Goal: Information Seeking & Learning: Learn about a topic

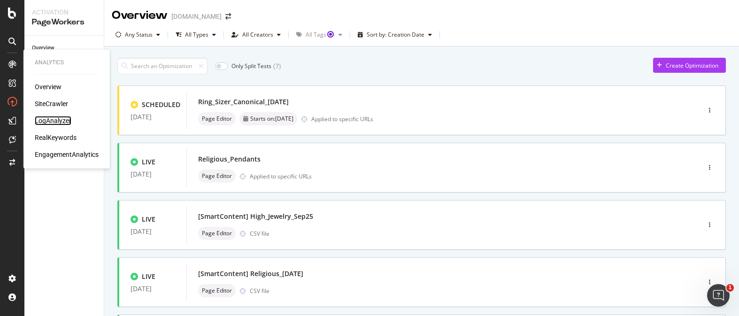
click at [57, 124] on div "LogAnalyzer" at bounding box center [53, 120] width 37 height 9
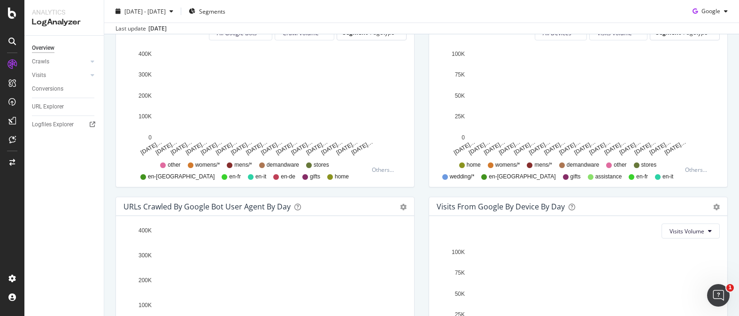
scroll to position [337, 0]
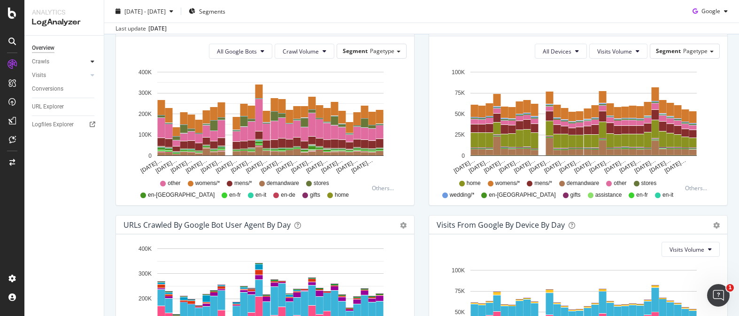
click at [89, 65] on div at bounding box center [92, 61] width 9 height 9
click at [85, 138] on div at bounding box center [82, 139] width 9 height 9
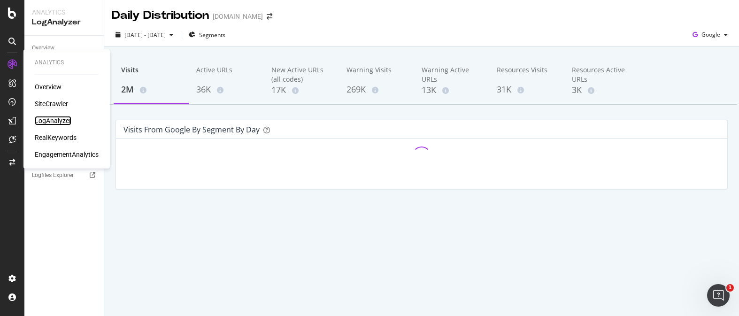
click at [50, 123] on div "LogAnalyzer" at bounding box center [53, 120] width 37 height 9
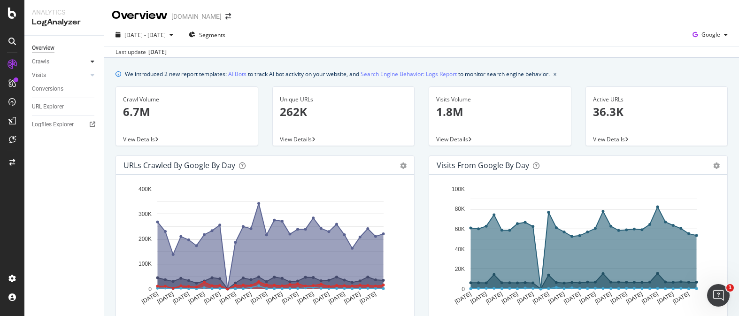
click at [92, 62] on icon at bounding box center [93, 62] width 4 height 6
click at [89, 138] on div at bounding box center [92, 139] width 9 height 9
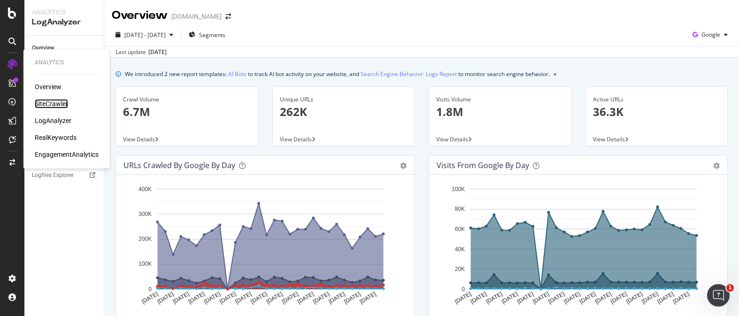
click at [57, 107] on div "SiteCrawler" at bounding box center [51, 103] width 33 height 9
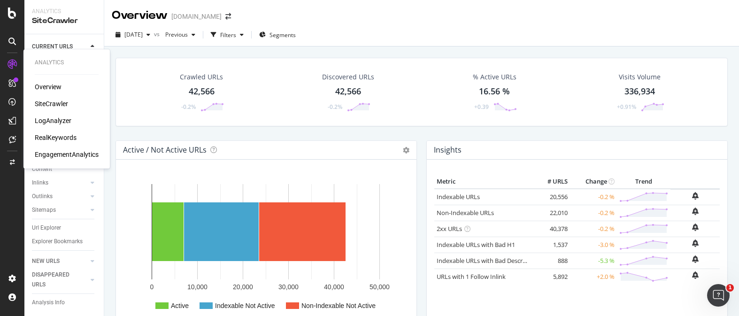
click at [55, 86] on div "Overview" at bounding box center [48, 86] width 27 height 9
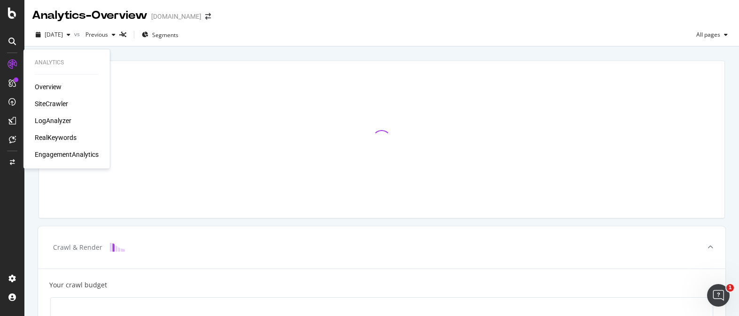
click at [63, 106] on div "SiteCrawler" at bounding box center [51, 103] width 33 height 9
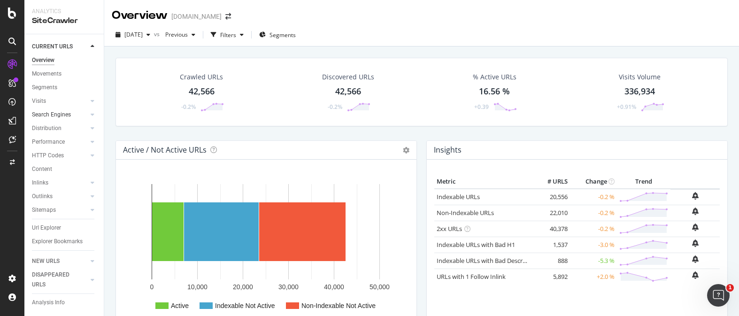
click at [83, 117] on div at bounding box center [82, 114] width 9 height 9
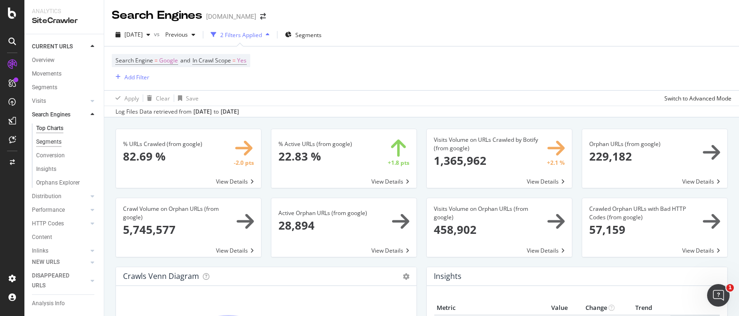
click at [53, 141] on div "Segments" at bounding box center [48, 142] width 25 height 10
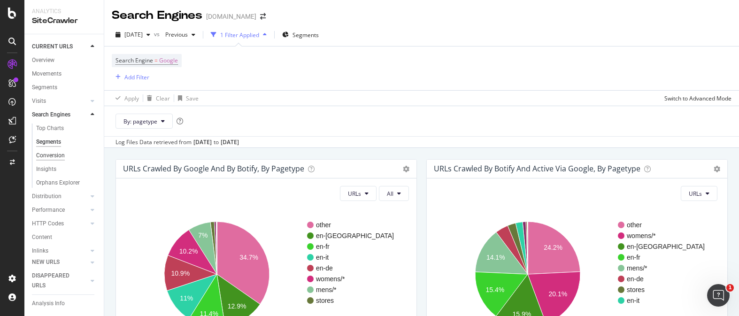
click at [54, 154] on div "Conversion" at bounding box center [50, 156] width 29 height 10
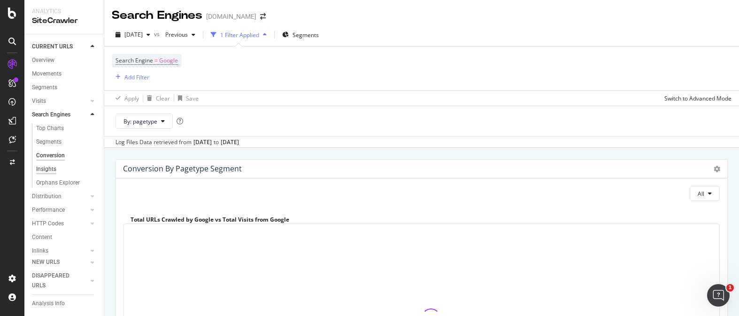
click at [53, 170] on div "Insights" at bounding box center [46, 169] width 20 height 10
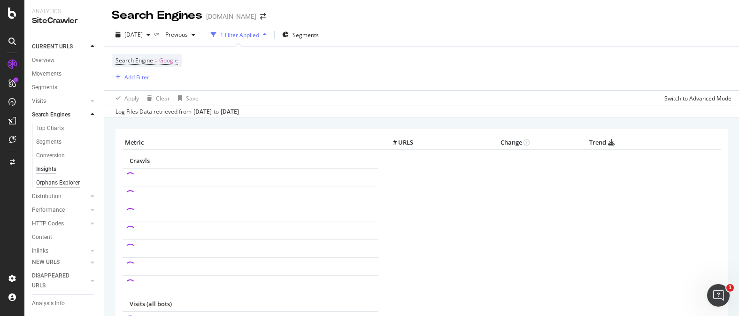
click at [52, 182] on div "Orphans Explorer" at bounding box center [58, 183] width 44 height 10
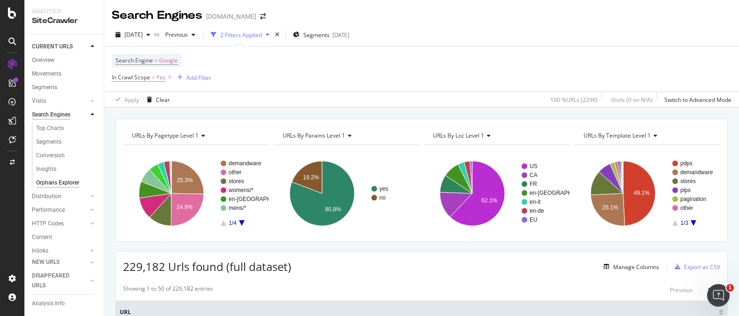
click at [70, 118] on div "Search Engines" at bounding box center [51, 115] width 39 height 10
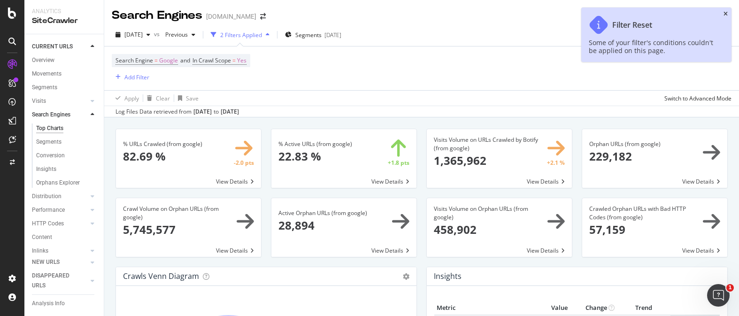
click at [724, 13] on icon "close toast" at bounding box center [726, 14] width 4 height 6
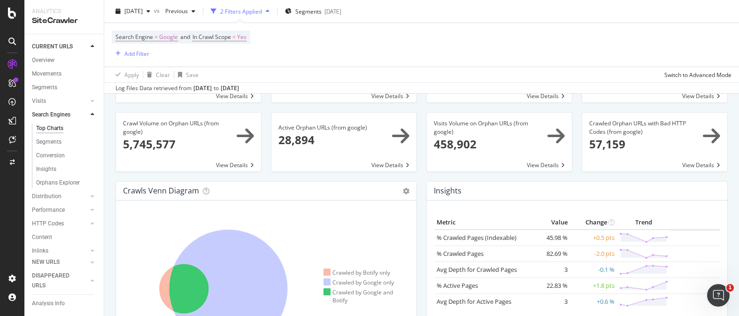
scroll to position [55, 0]
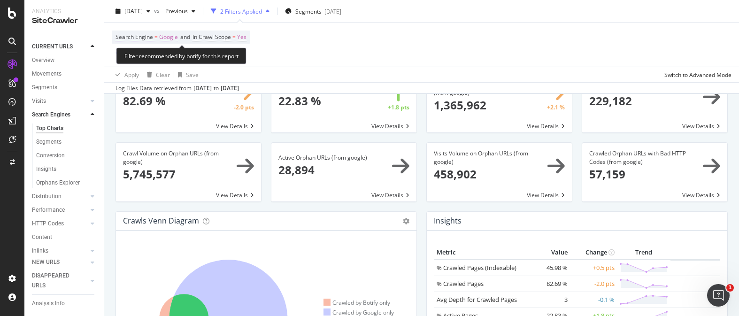
click at [164, 39] on span "Google" at bounding box center [168, 37] width 19 height 13
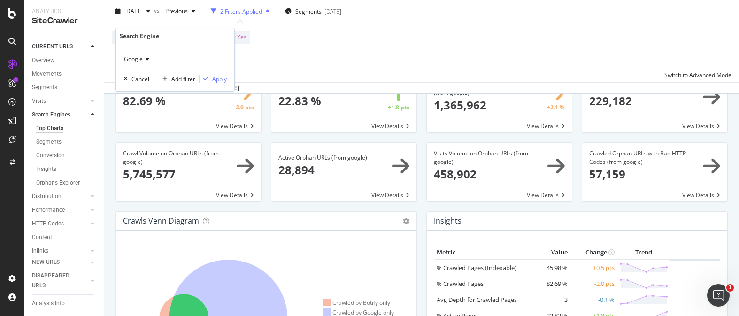
click at [137, 61] on span "Google" at bounding box center [133, 59] width 19 height 8
click at [146, 105] on span "OpenAI" at bounding box center [137, 103] width 19 height 8
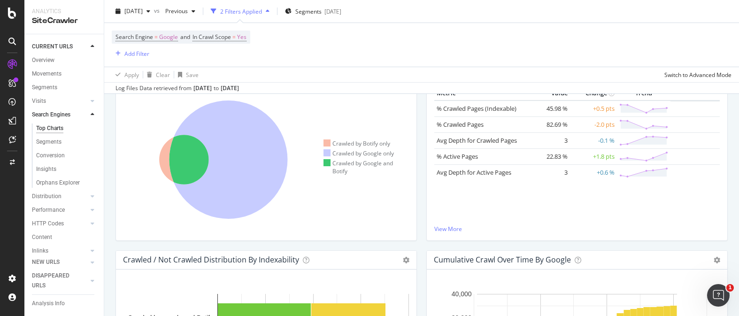
scroll to position [0, 0]
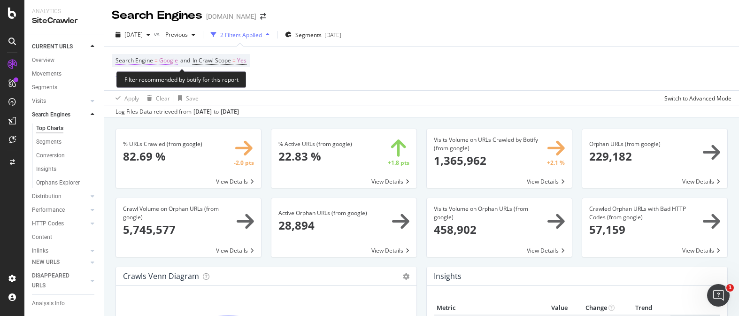
click at [165, 62] on span "Google" at bounding box center [168, 60] width 19 height 13
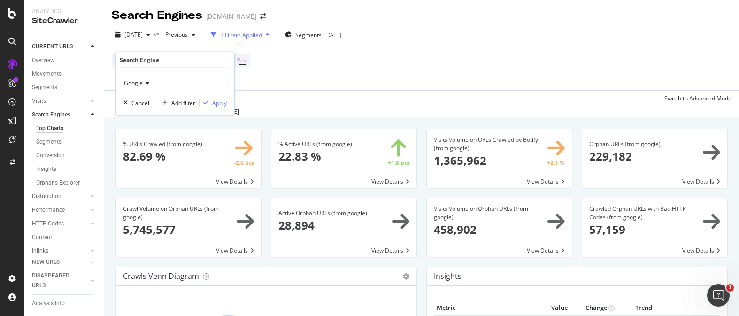
click at [137, 86] on span "Google" at bounding box center [133, 83] width 19 height 8
click at [149, 139] on span "Other AI Bots" at bounding box center [145, 139] width 35 height 8
click at [224, 101] on div "Apply" at bounding box center [219, 103] width 15 height 8
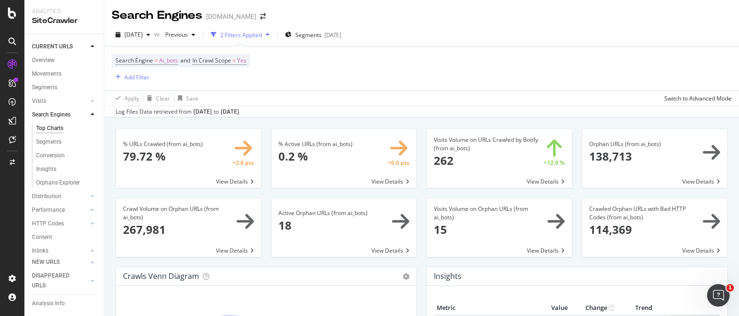
click at [394, 183] on span at bounding box center [343, 158] width 145 height 59
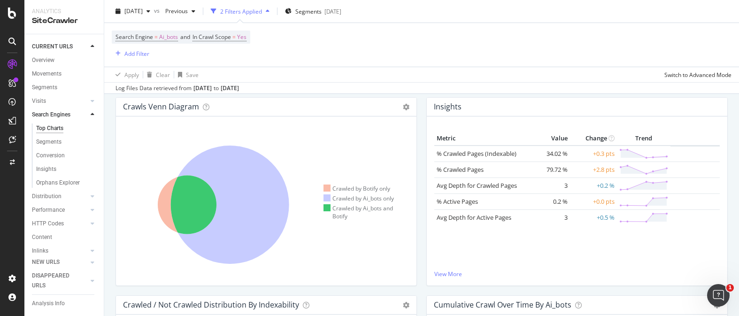
scroll to position [164, 0]
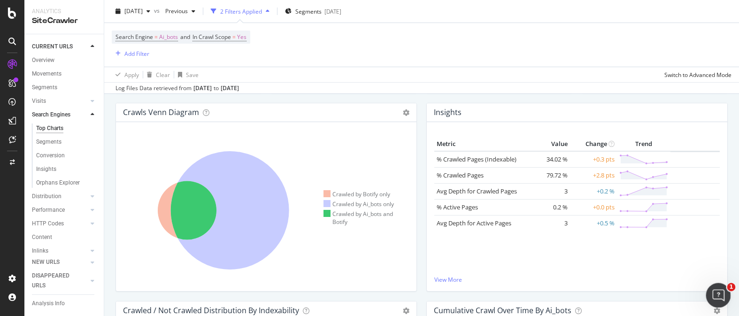
click at [713, 288] on div "Open Intercom Messenger" at bounding box center [717, 294] width 31 height 31
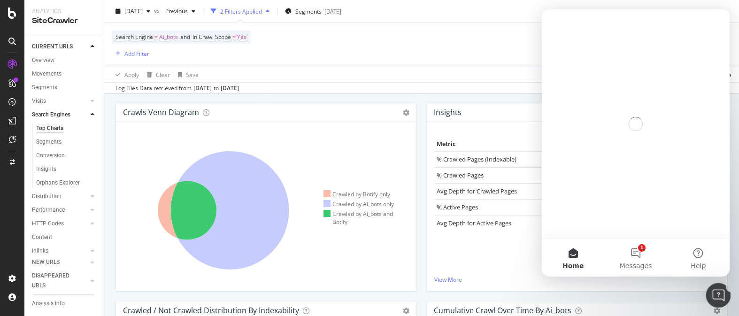
scroll to position [0, 0]
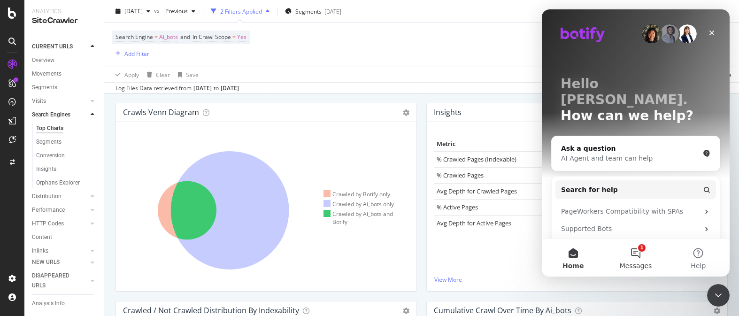
click at [630, 257] on button "1 Messages" at bounding box center [635, 258] width 62 height 38
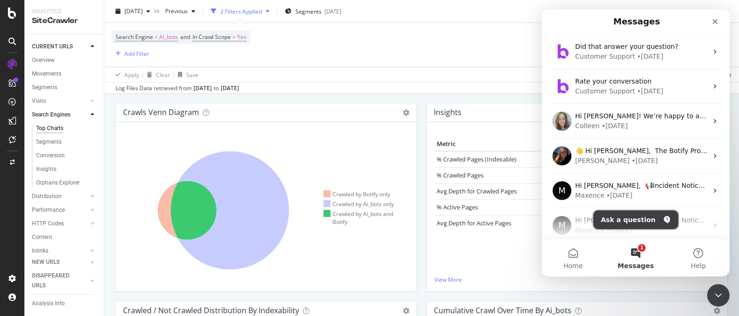
click at [663, 222] on icon "Ask a question" at bounding box center [667, 220] width 8 height 8
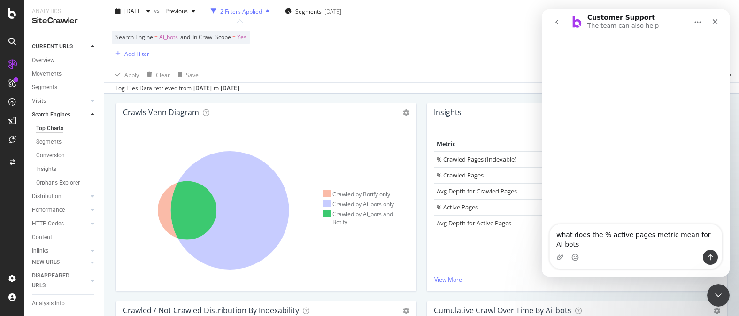
type textarea "what does the % active pages metric mean for AI bots?"
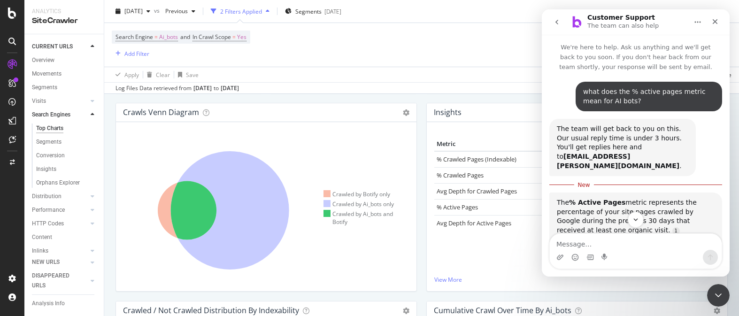
click at [401, 91] on div "Log Files Data retrieved from [DATE] to [DATE]" at bounding box center [421, 87] width 635 height 11
click at [718, 20] on icon "Close" at bounding box center [716, 22] width 8 height 8
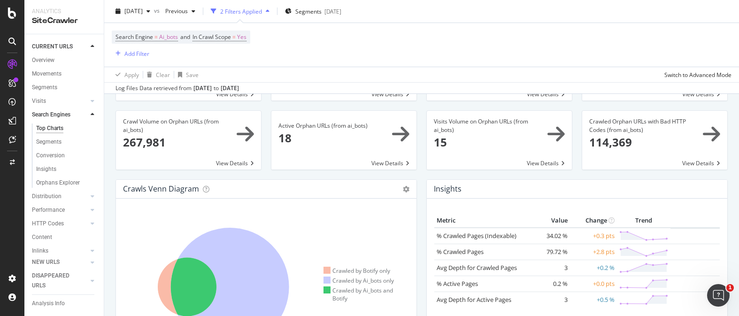
scroll to position [80, 0]
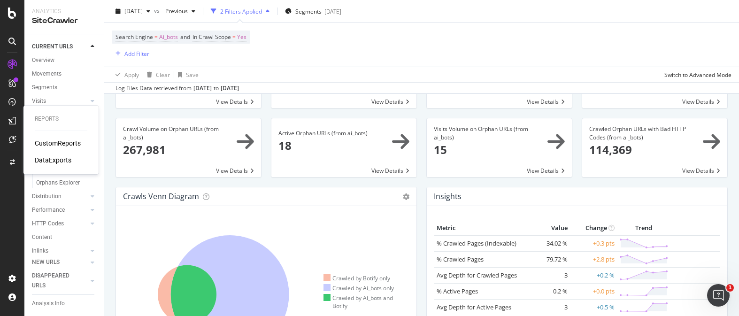
click at [42, 140] on div "CustomReports" at bounding box center [58, 143] width 46 height 9
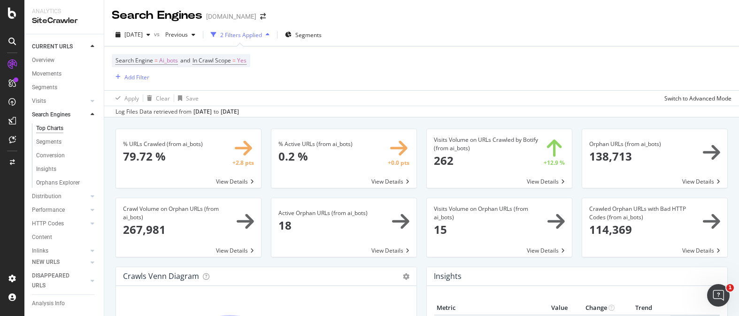
click at [534, 179] on span at bounding box center [499, 158] width 145 height 59
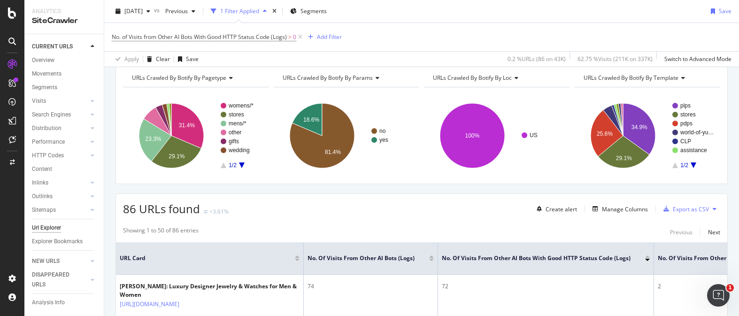
scroll to position [32, 0]
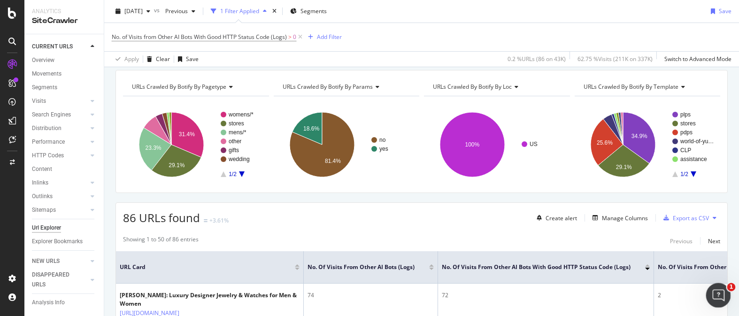
click at [715, 287] on icon "Open Intercom Messenger" at bounding box center [717, 294] width 15 height 15
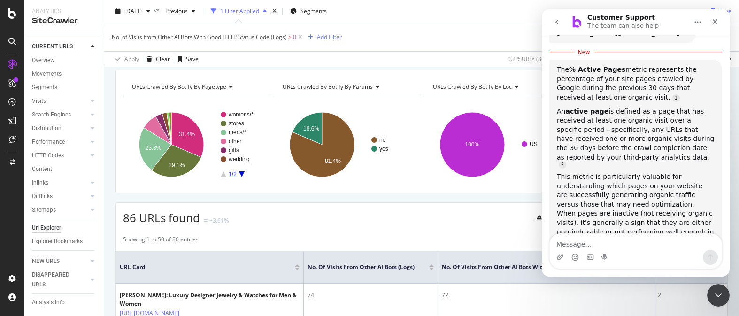
scroll to position [136, 0]
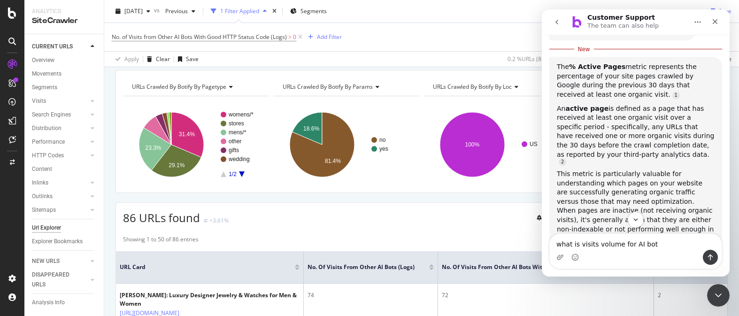
type textarea "what is visits volume for AI bots"
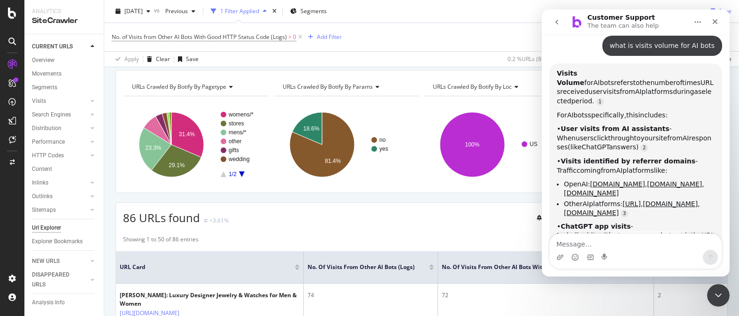
scroll to position [441, 0]
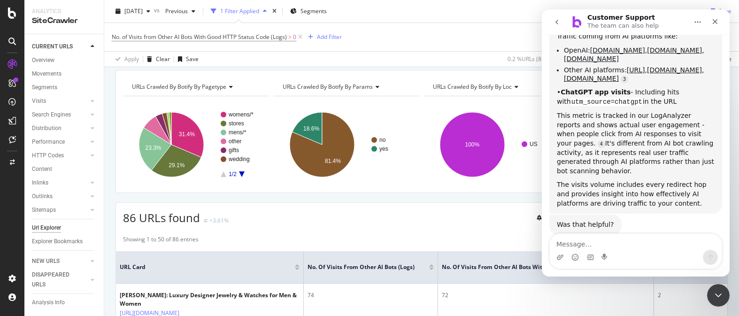
scroll to position [555, 0]
click at [714, 23] on icon "Close" at bounding box center [715, 21] width 5 height 5
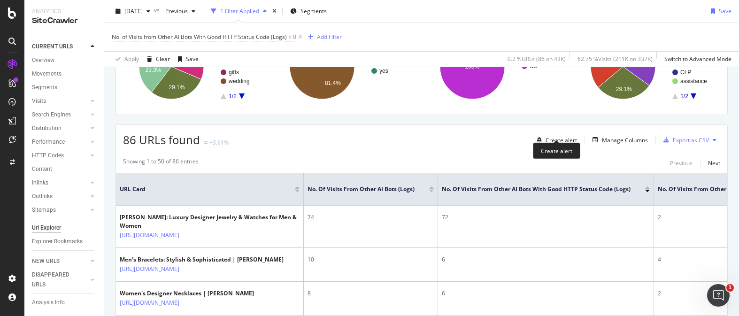
scroll to position [0, 0]
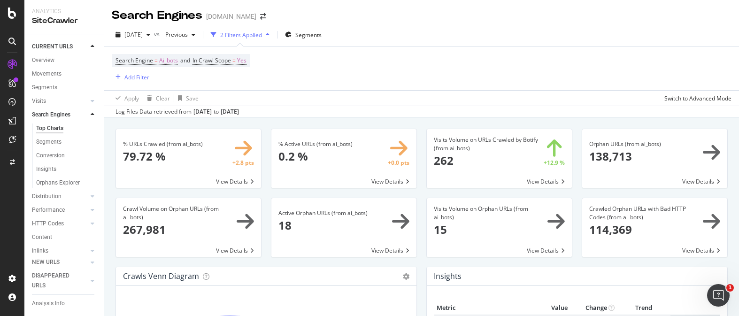
click at [228, 182] on span at bounding box center [188, 158] width 145 height 59
click at [393, 180] on span at bounding box center [343, 158] width 145 height 59
click at [726, 295] on div "Open Intercom Messenger" at bounding box center [717, 294] width 31 height 31
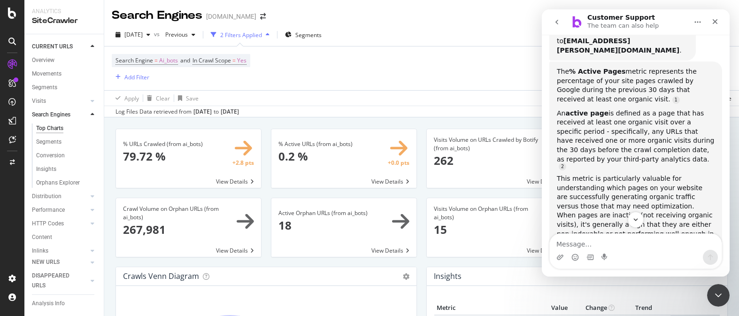
scroll to position [113, 0]
